Goal: Find specific page/section: Find specific page/section

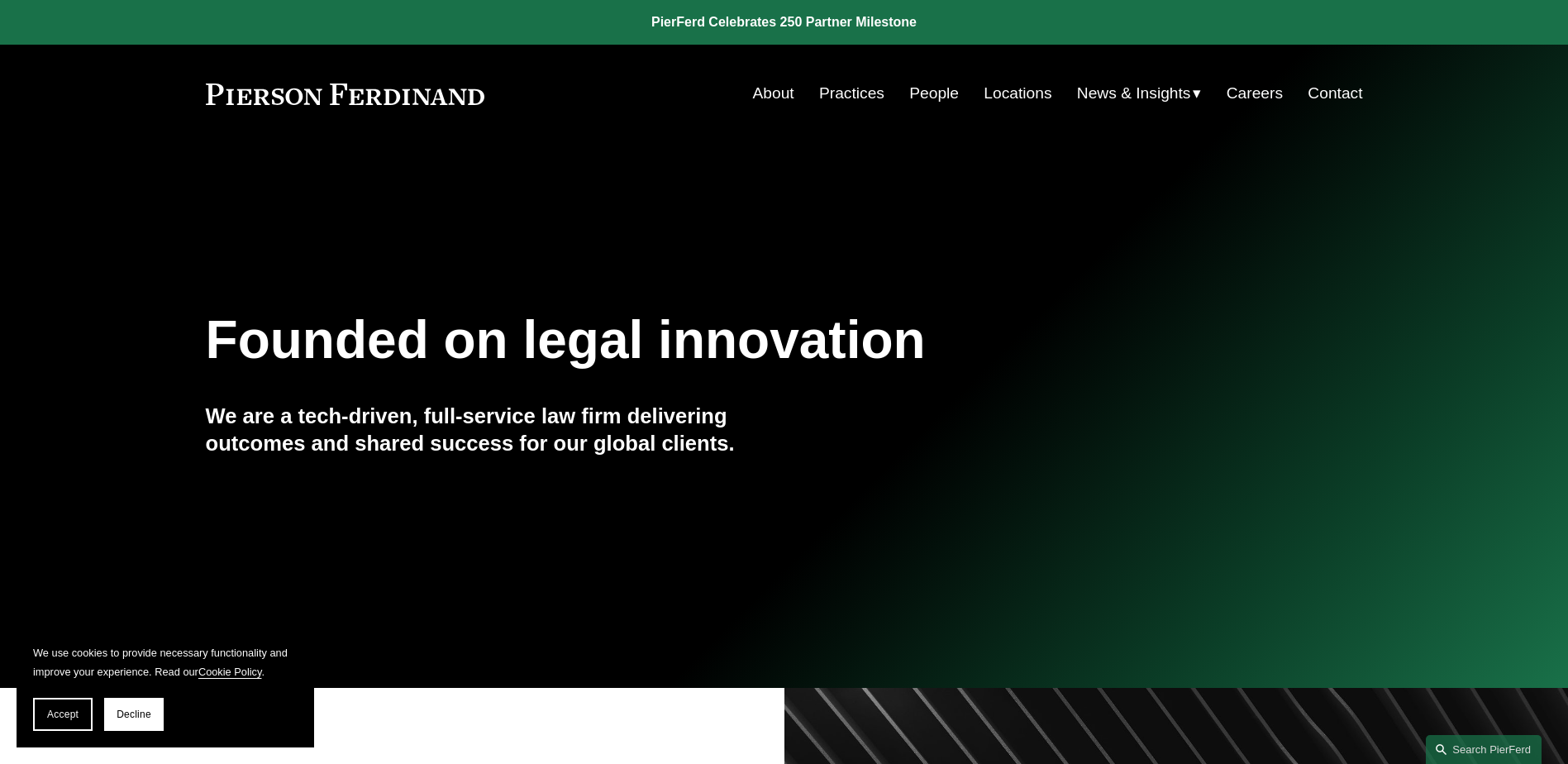
click at [921, 95] on link "People" at bounding box center [934, 94] width 50 height 32
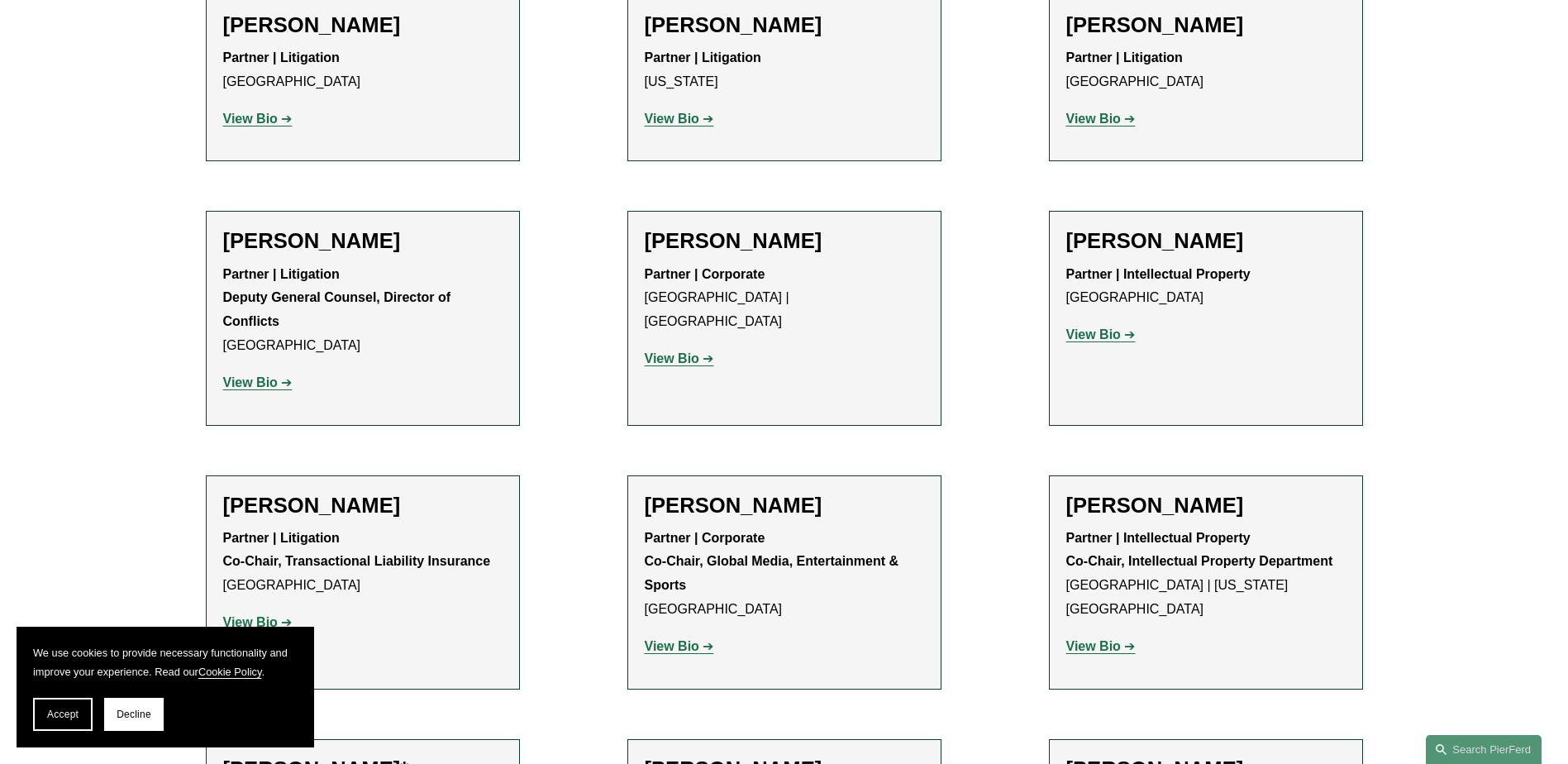
scroll to position [17117, 0]
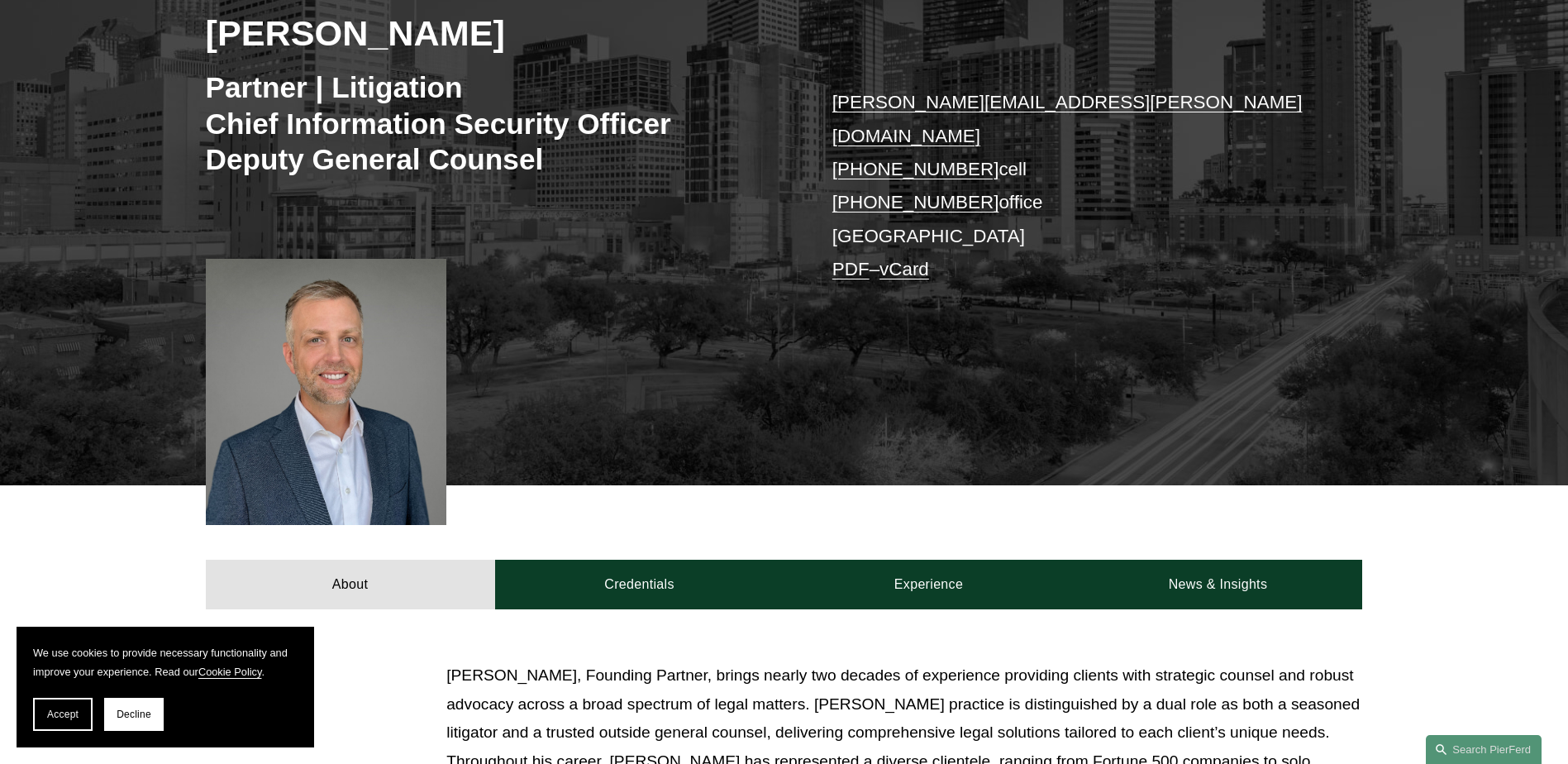
scroll to position [248, 0]
